Goal: Transaction & Acquisition: Purchase product/service

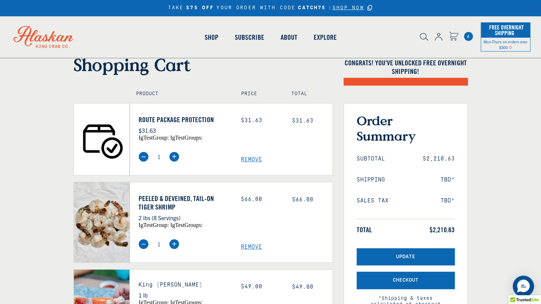
select select "40826592231503"
select select "40826730905679"
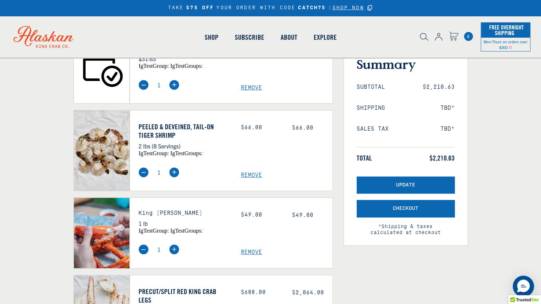
select select "40826592231503"
select select "40826730905679"
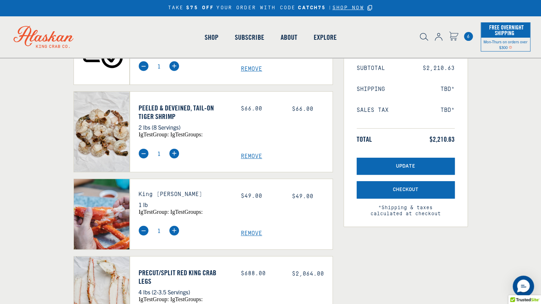
scroll to position [114, 0]
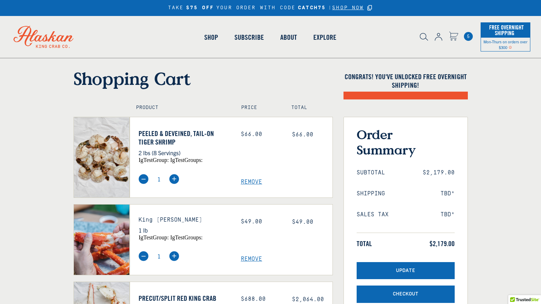
scroll to position [140, 0]
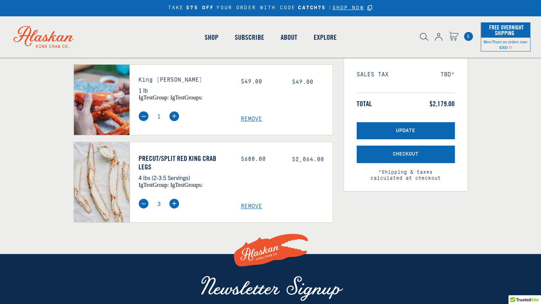
select select "40826592231503"
select select "40826730905679"
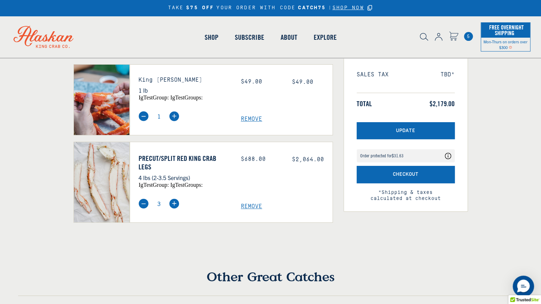
select select "40826592231503"
select select "40826730905679"
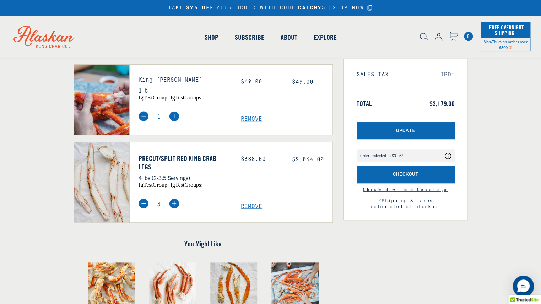
click at [145, 205] on img at bounding box center [144, 204] width 10 height 10
type input "1"
click at [426, 134] on button "Update" at bounding box center [406, 130] width 98 height 17
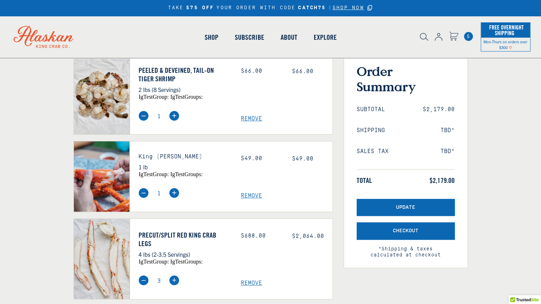
select select "40826592231503"
select select "40826730905679"
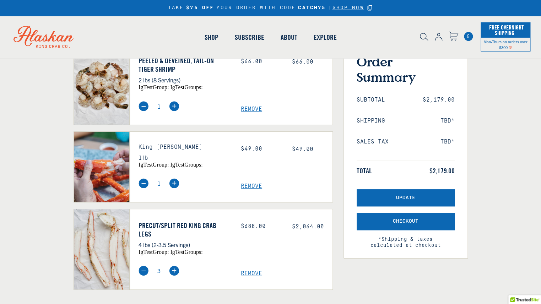
select select "40826592231503"
select select "40826730905679"
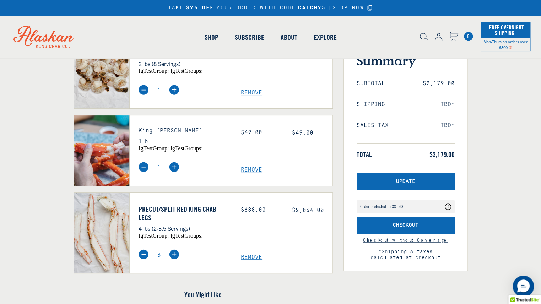
click at [143, 254] on img at bounding box center [144, 254] width 10 height 10
type input "1"
click at [411, 183] on span "Update" at bounding box center [405, 182] width 19 height 6
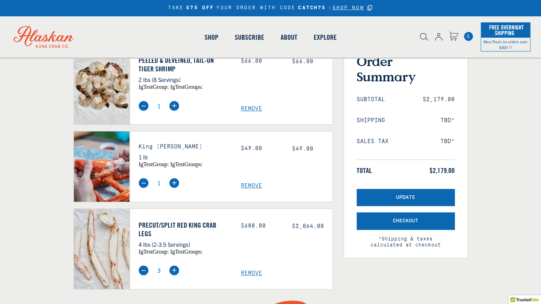
scroll to position [73, 0]
select select "40826592231503"
select select "40826730905679"
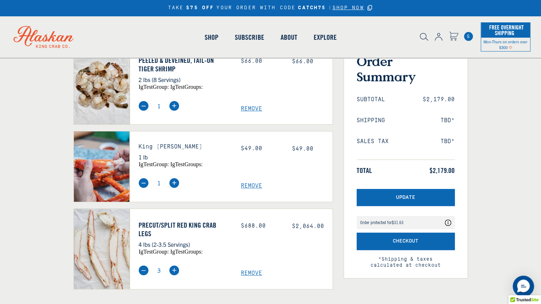
select select "40826592231503"
select select "40826730905679"
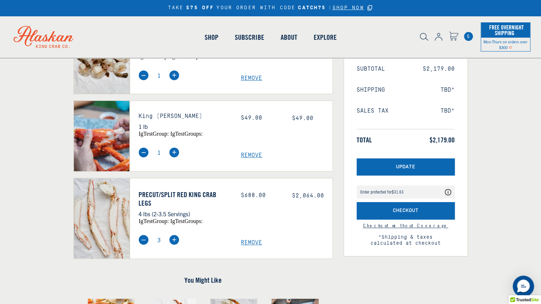
scroll to position [164, 0]
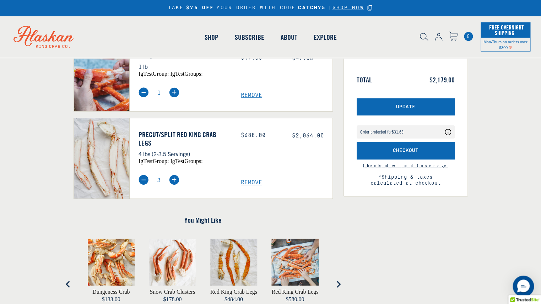
click at [244, 184] on span "Remove" at bounding box center [287, 182] width 92 height 7
click at [248, 183] on span "Remove" at bounding box center [287, 182] width 92 height 7
drag, startPoint x: 248, startPoint y: 183, endPoint x: 255, endPoint y: 181, distance: 7.2
click at [248, 183] on span "Remove" at bounding box center [287, 182] width 92 height 7
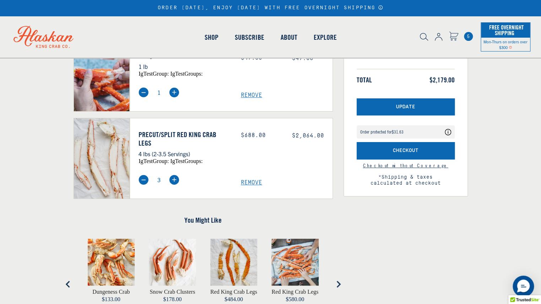
click at [255, 181] on span "Remove" at bounding box center [287, 182] width 92 height 7
drag, startPoint x: 255, startPoint y: 181, endPoint x: 286, endPoint y: 1, distance: 182.1
click at [255, 181] on span "Remove" at bounding box center [287, 182] width 92 height 7
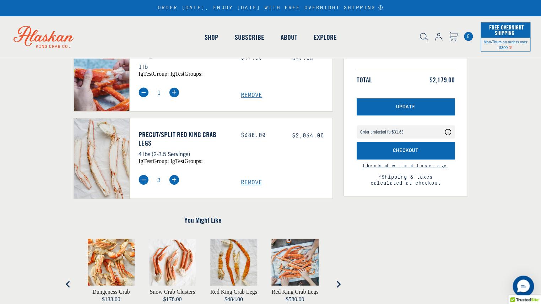
click at [255, 181] on span "Remove" at bounding box center [287, 182] width 92 height 7
